Goal: Information Seeking & Learning: Learn about a topic

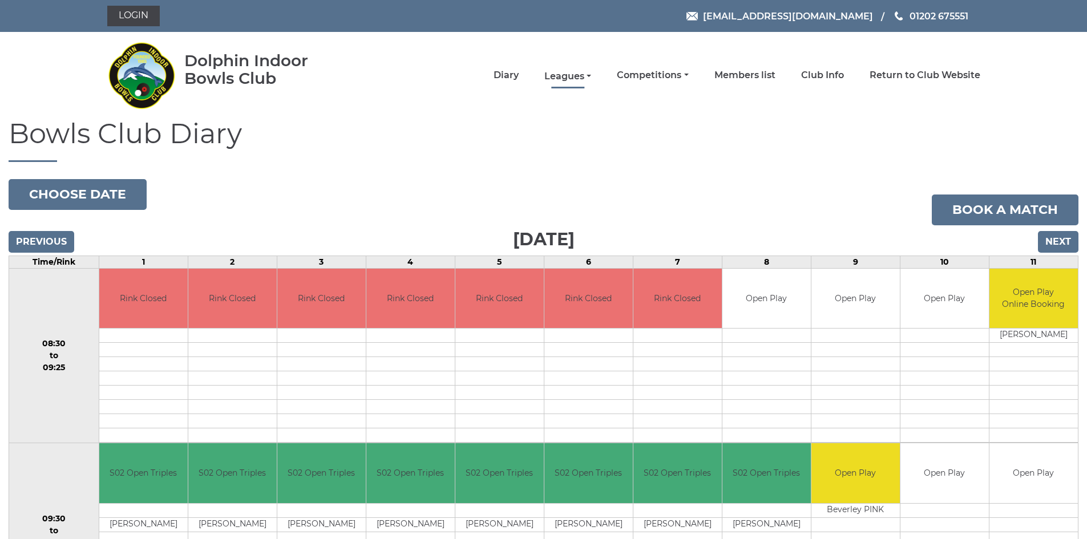
click at [574, 76] on link "Leagues" at bounding box center [567, 76] width 47 height 13
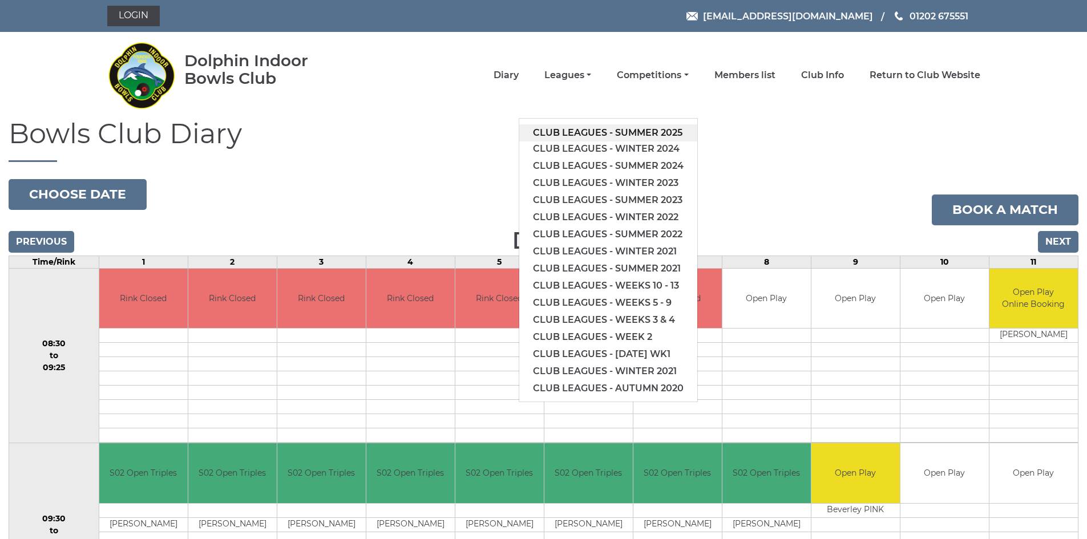
click at [577, 135] on link "Club leagues - Summer 2025" at bounding box center [608, 132] width 178 height 17
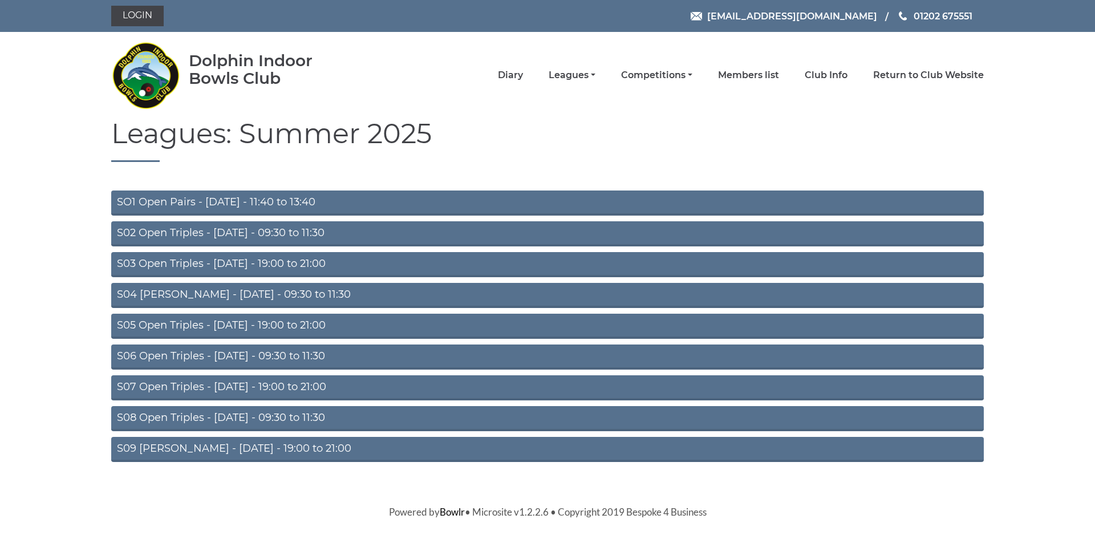
click at [264, 415] on link "S08 Open Triples - [DATE] - 09:30 to 11:30" at bounding box center [547, 418] width 873 height 25
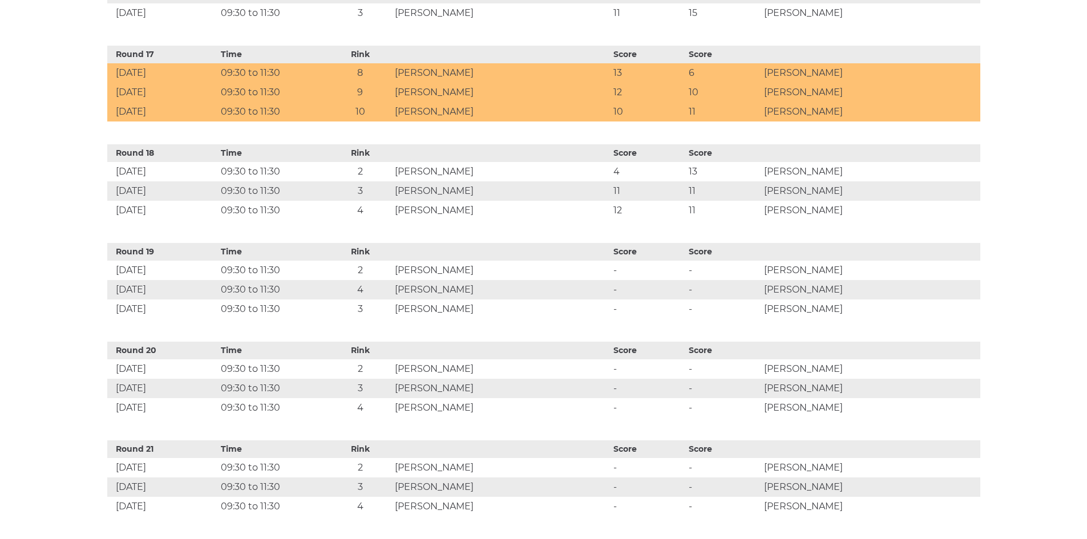
scroll to position [2046, 0]
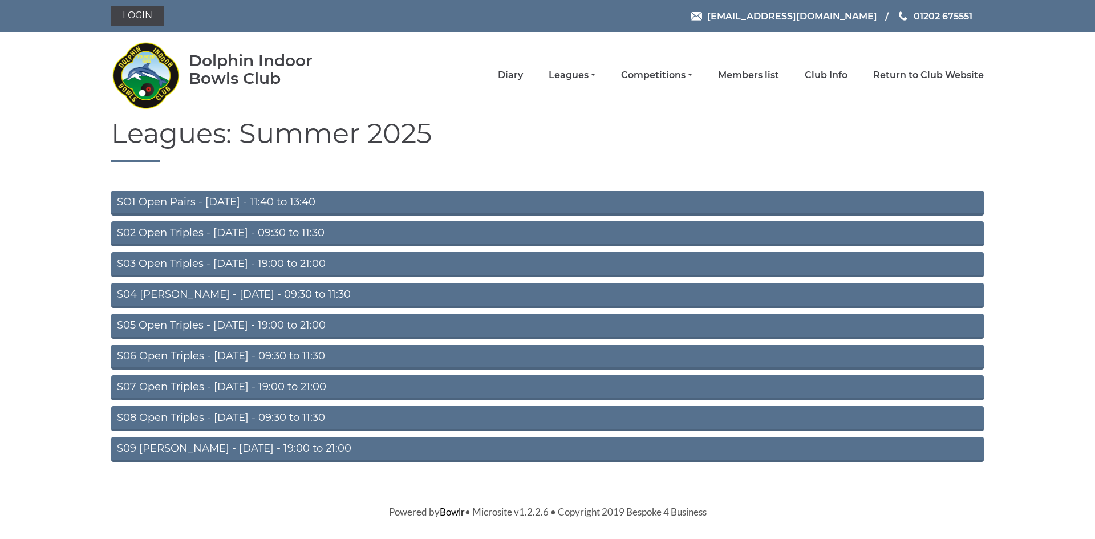
click at [398, 384] on link "S07 Open Triples - [DATE] - 19:00 to 21:00" at bounding box center [547, 387] width 873 height 25
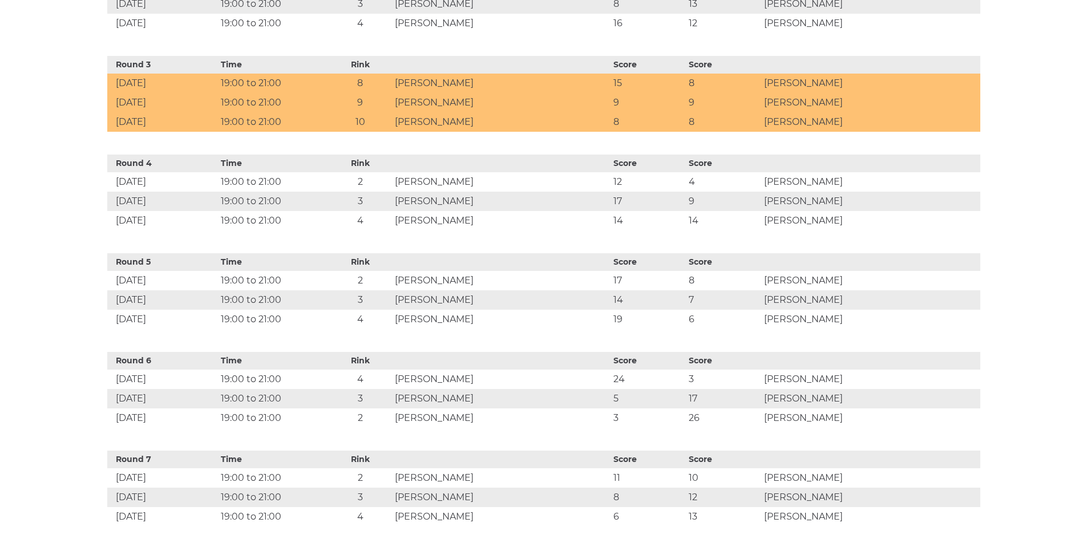
scroll to position [668, 0]
